Goal: Information Seeking & Learning: Learn about a topic

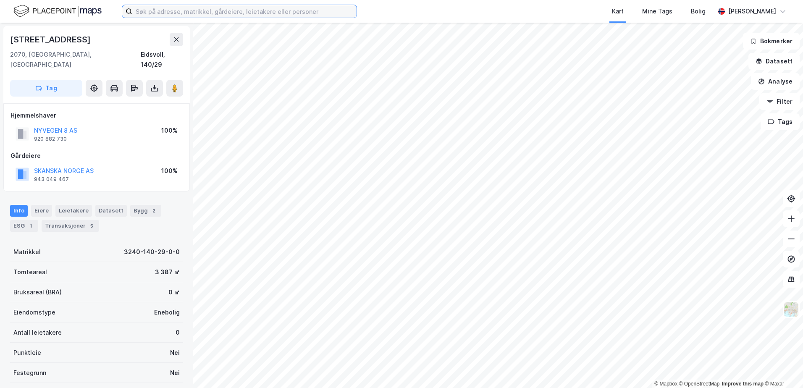
click at [157, 12] on input at bounding box center [244, 11] width 224 height 13
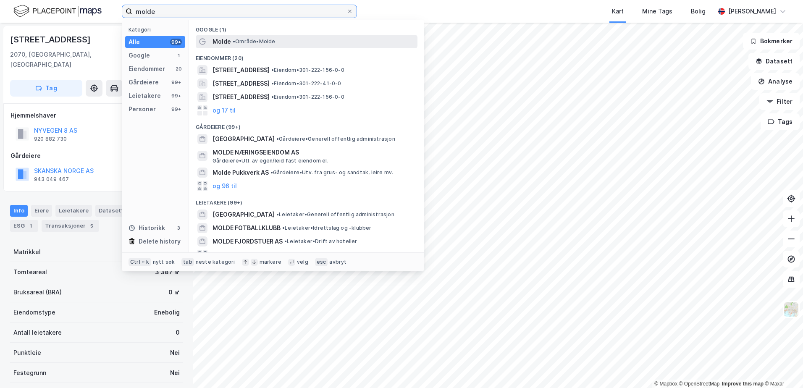
type input "molde"
click at [235, 40] on span "•" at bounding box center [234, 41] width 3 height 6
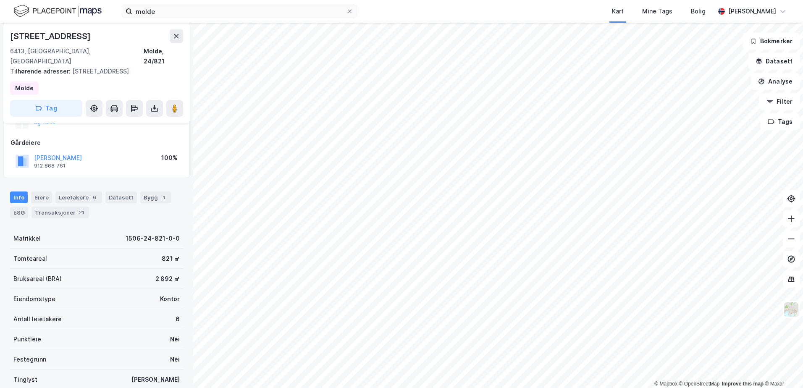
scroll to position [126, 0]
click at [64, 206] on div "Transaksjoner 21" at bounding box center [60, 212] width 58 height 12
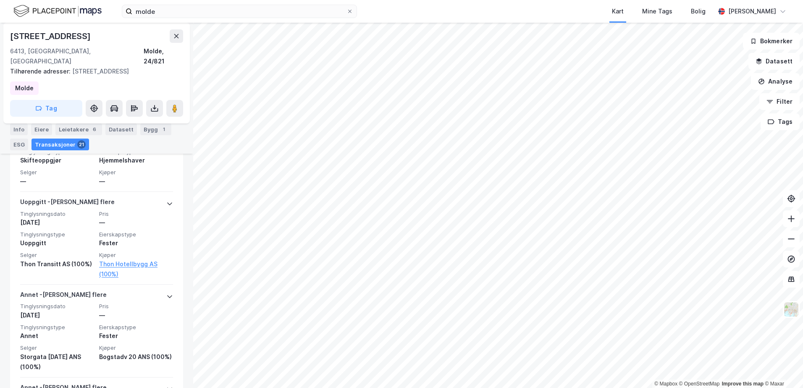
scroll to position [1175, 0]
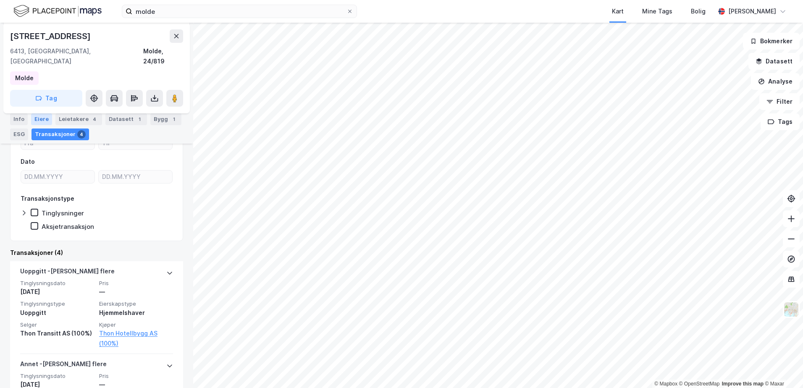
scroll to position [141, 0]
click at [39, 118] on div "Eiere" at bounding box center [41, 119] width 21 height 12
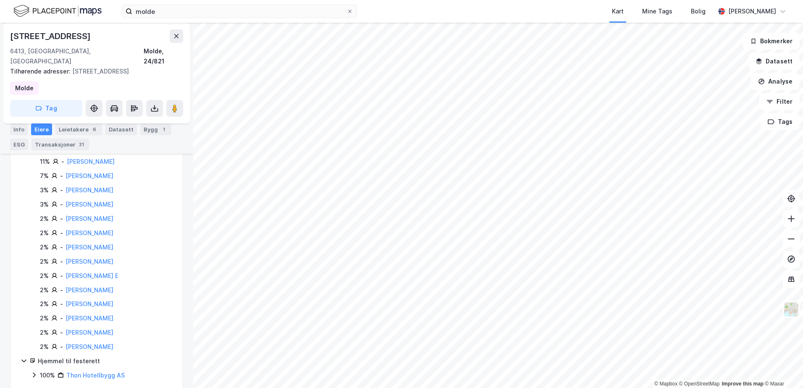
scroll to position [293, 0]
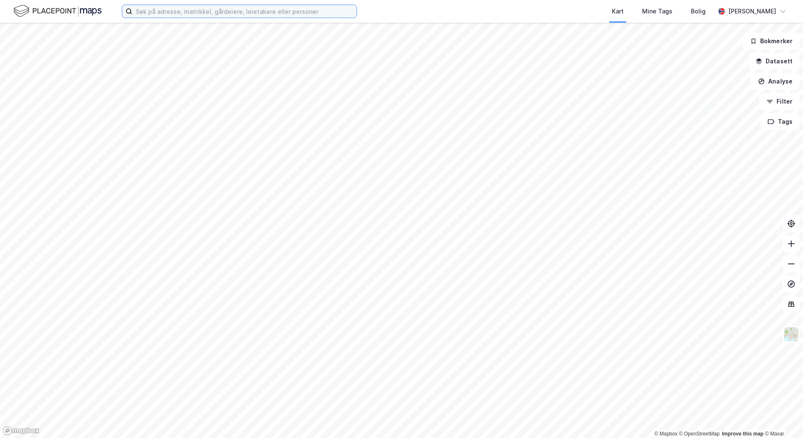
click at [178, 12] on input at bounding box center [244, 11] width 224 height 13
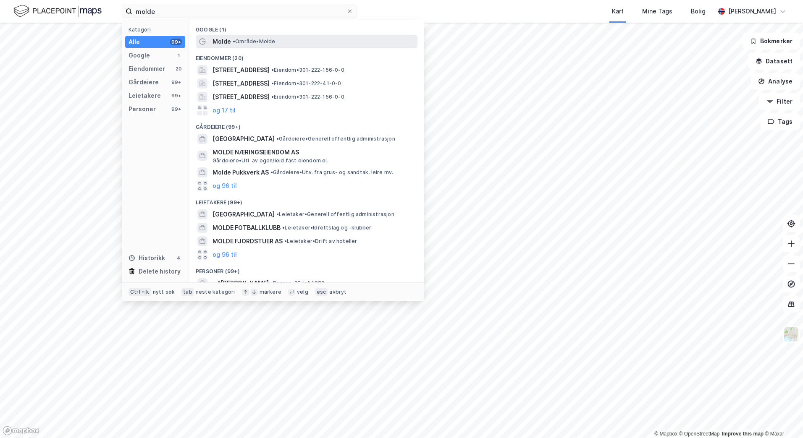
click at [248, 42] on span "• Område • [GEOGRAPHIC_DATA]" at bounding box center [254, 41] width 43 height 7
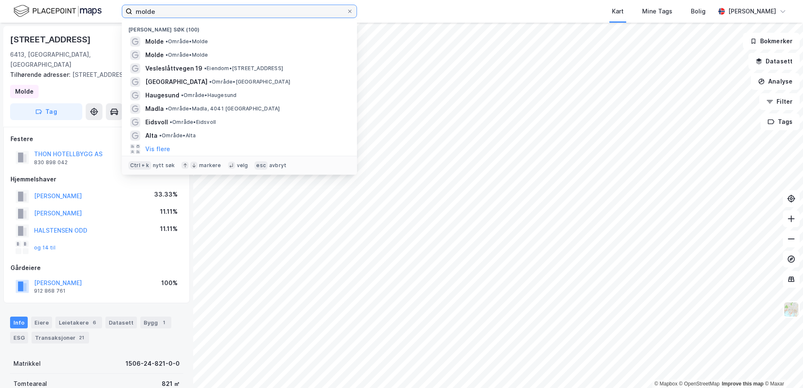
drag, startPoint x: 172, startPoint y: 14, endPoint x: 128, endPoint y: 10, distance: 43.5
click at [128, 10] on label "molde" at bounding box center [239, 11] width 235 height 13
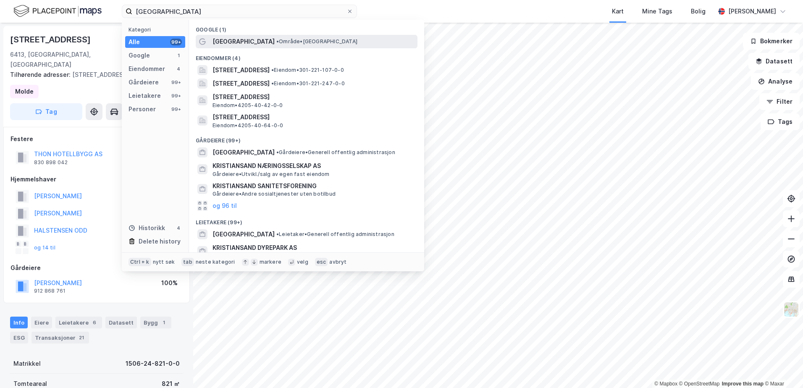
click at [242, 42] on span "[GEOGRAPHIC_DATA]" at bounding box center [243, 42] width 62 height 10
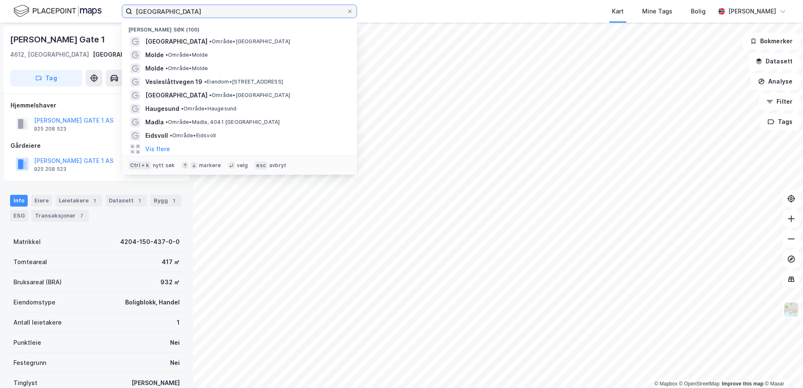
drag, startPoint x: 186, startPoint y: 11, endPoint x: 122, endPoint y: 8, distance: 63.9
click at [122, 8] on label "[GEOGRAPHIC_DATA]" at bounding box center [239, 11] width 235 height 13
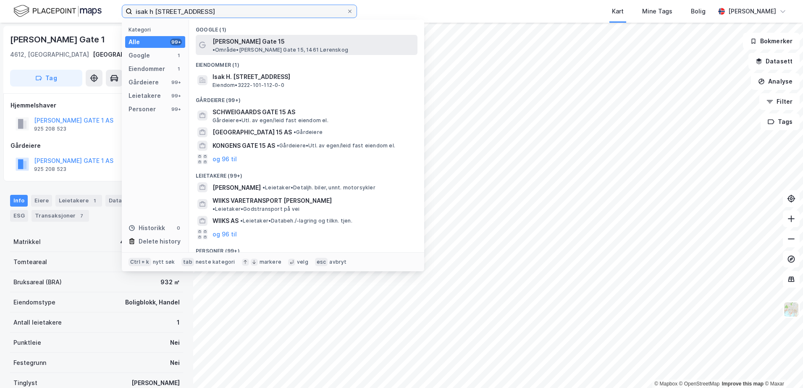
type input "isak h [STREET_ADDRESS]"
click at [249, 46] on span "[PERSON_NAME] Gate 15" at bounding box center [248, 42] width 72 height 10
